Goal: Task Accomplishment & Management: Manage account settings

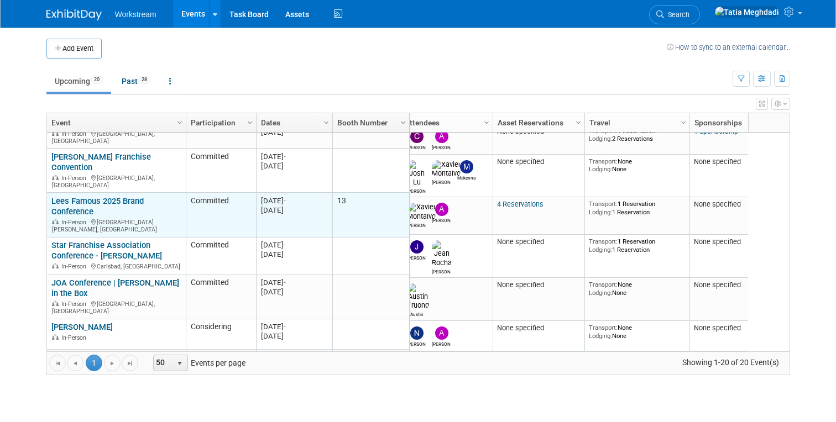
scroll to position [50, 0]
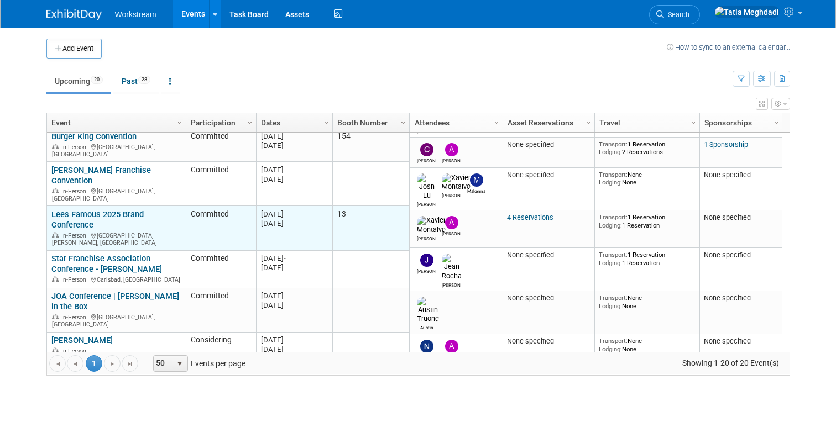
scroll to position [48, 0]
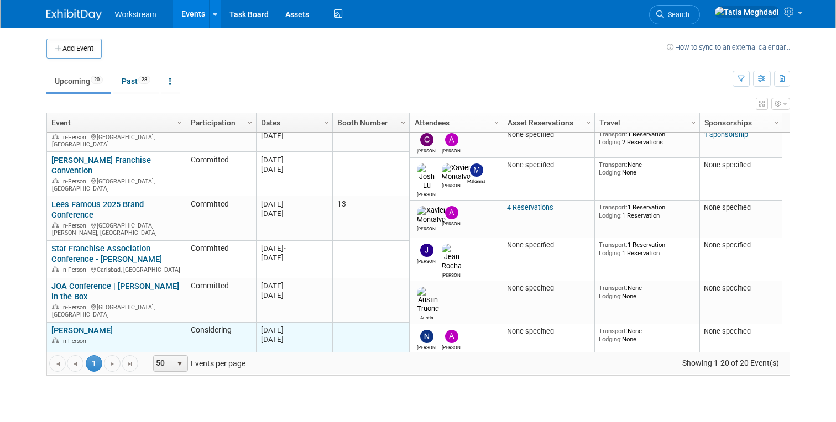
click at [93, 326] on link "[PERSON_NAME]" at bounding box center [81, 331] width 61 height 10
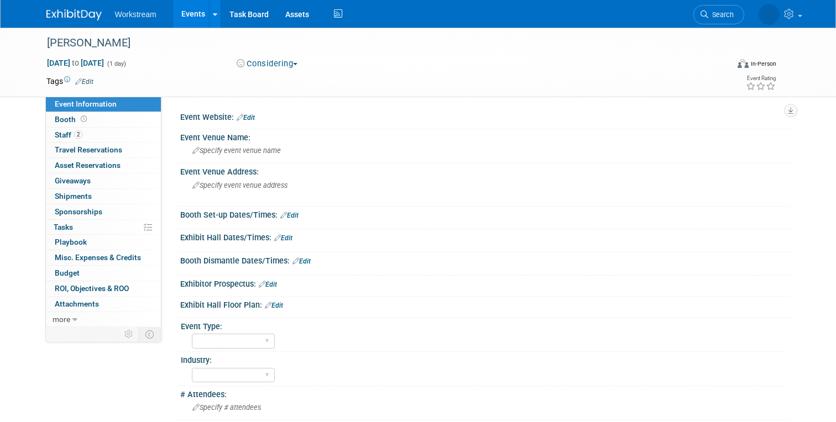
select select "[PERSON_NAME]"
